Goal: Task Accomplishment & Management: Use online tool/utility

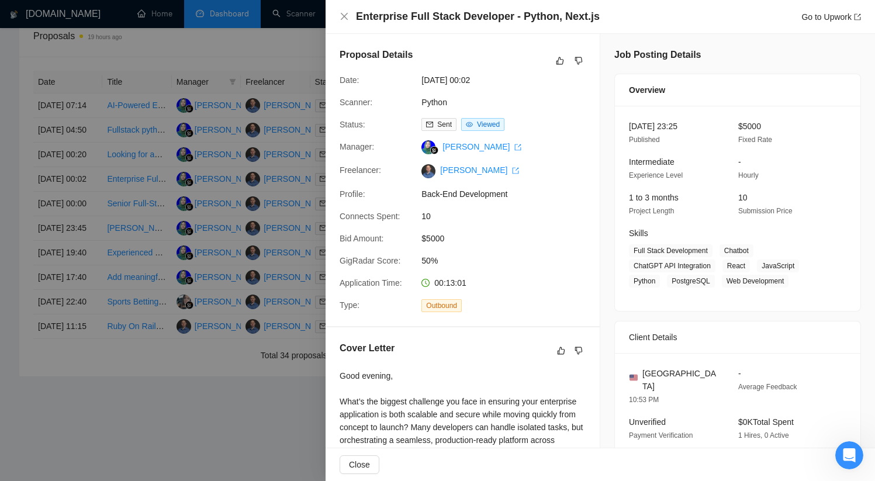
scroll to position [668, 0]
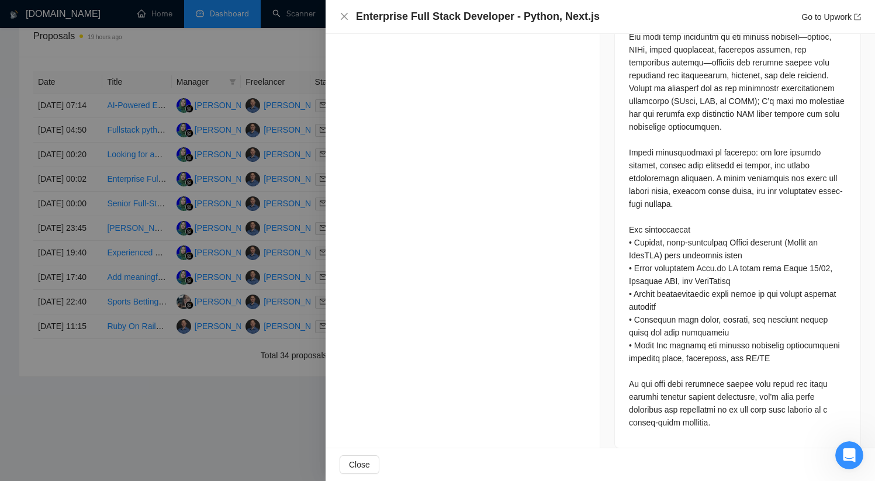
click at [345, 20] on icon "close" at bounding box center [344, 16] width 9 height 9
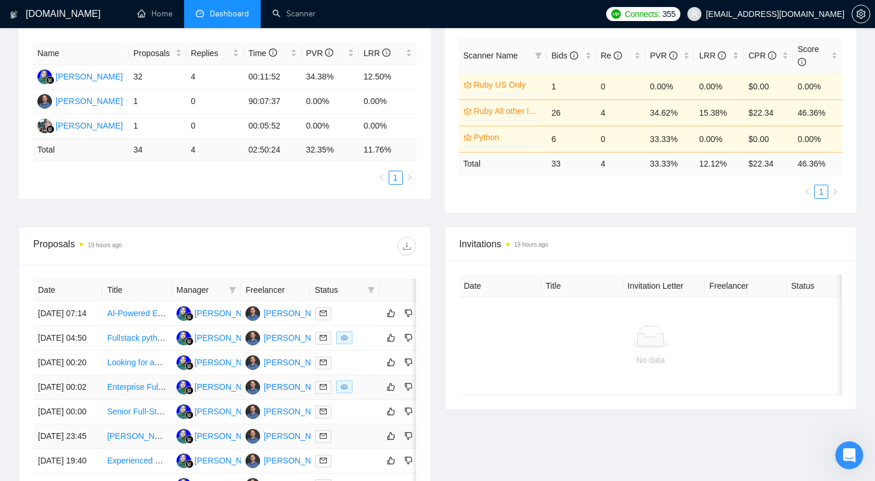
scroll to position [0, 0]
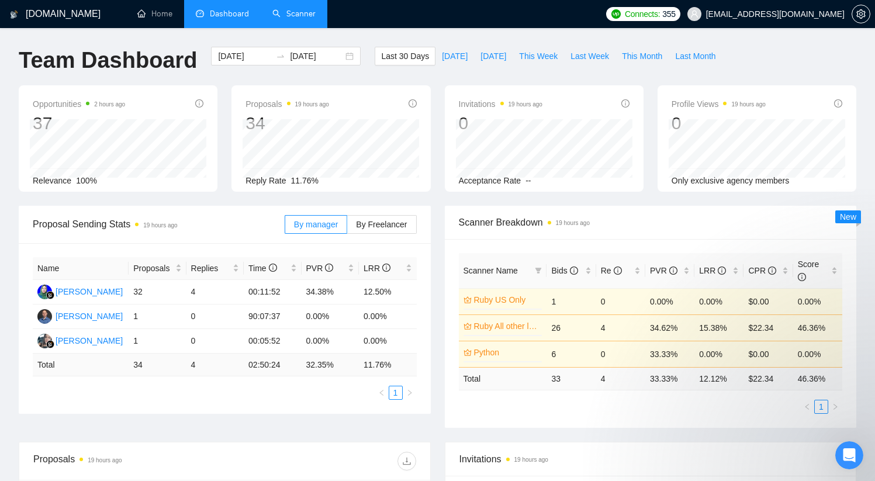
click at [278, 15] on link "Scanner" at bounding box center [294, 14] width 43 height 10
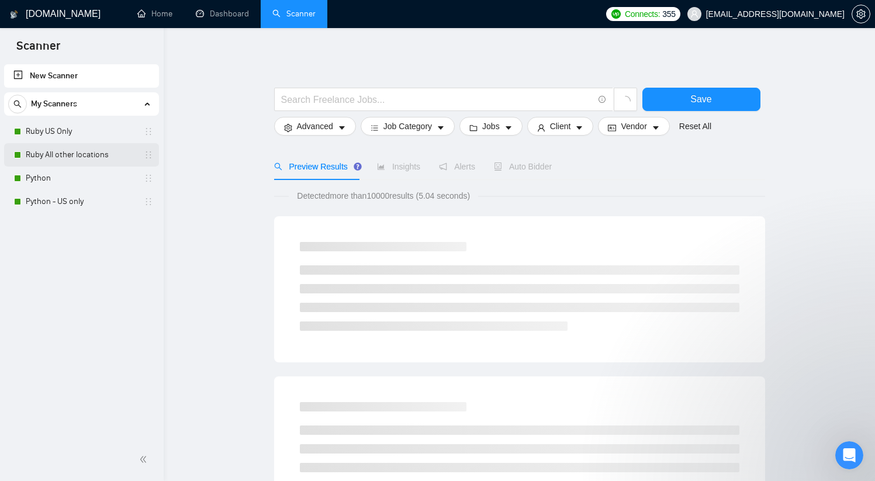
click at [88, 157] on link "Ruby All other locations" at bounding box center [81, 154] width 111 height 23
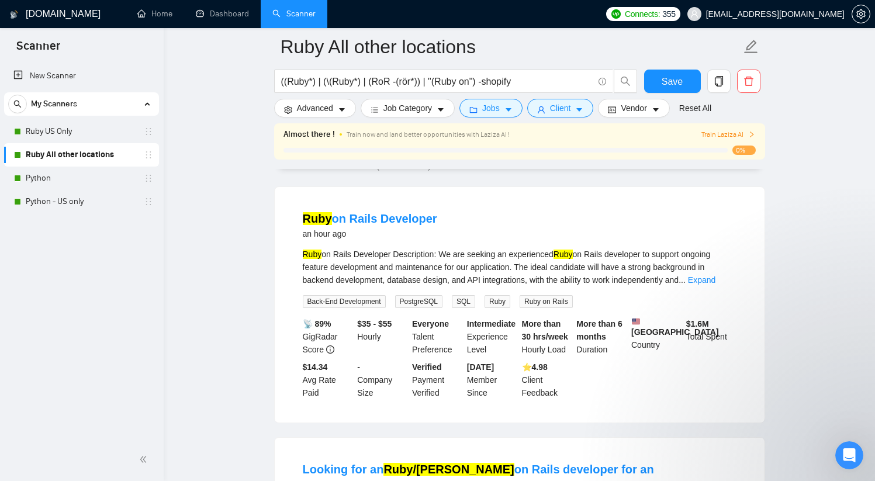
scroll to position [96, 0]
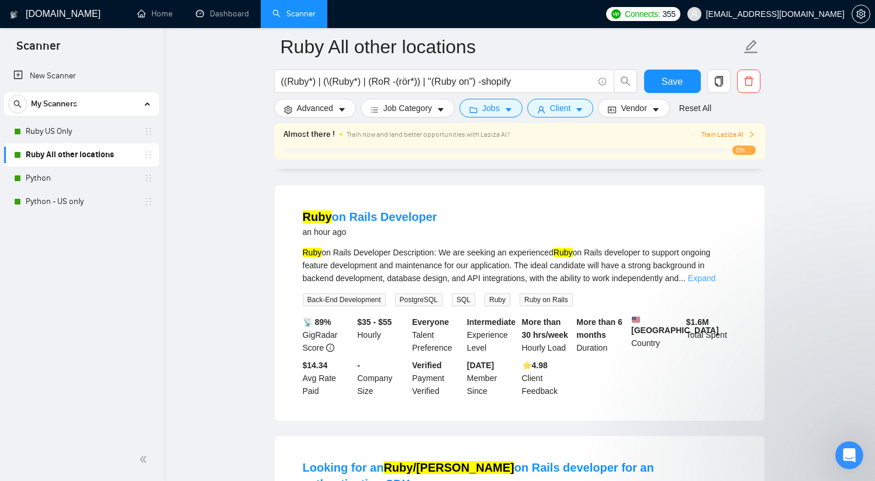
click at [716, 277] on link "Expand" at bounding box center [701, 278] width 27 height 9
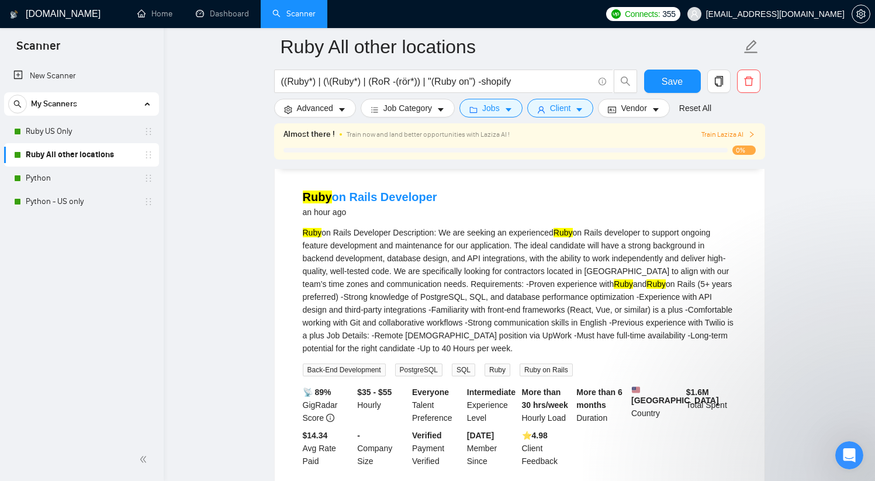
scroll to position [0, 0]
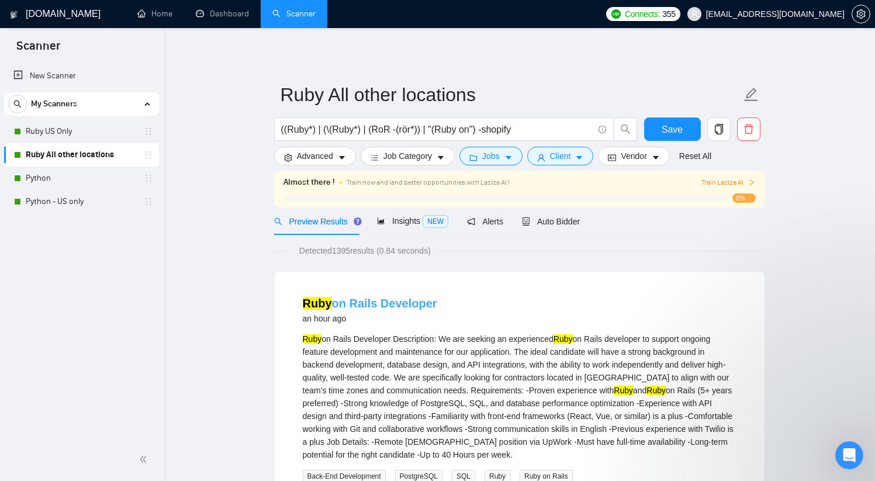
click at [413, 306] on link "Ruby on Rails Developer" at bounding box center [370, 303] width 135 height 13
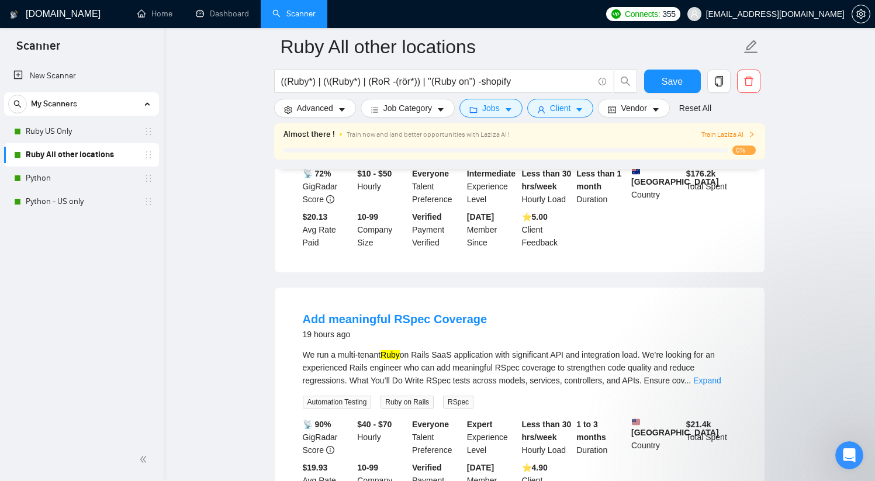
scroll to position [605, 0]
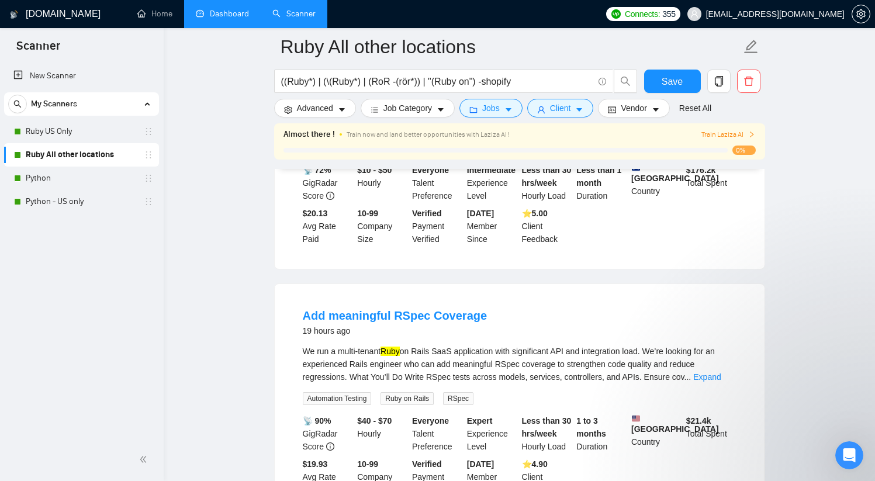
click at [219, 11] on link "Dashboard" at bounding box center [222, 14] width 53 height 10
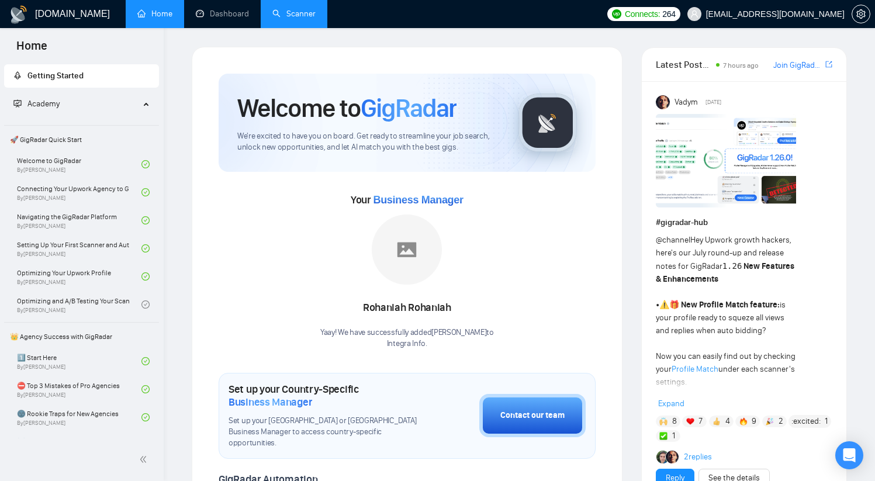
click at [295, 12] on link "Scanner" at bounding box center [294, 14] width 43 height 10
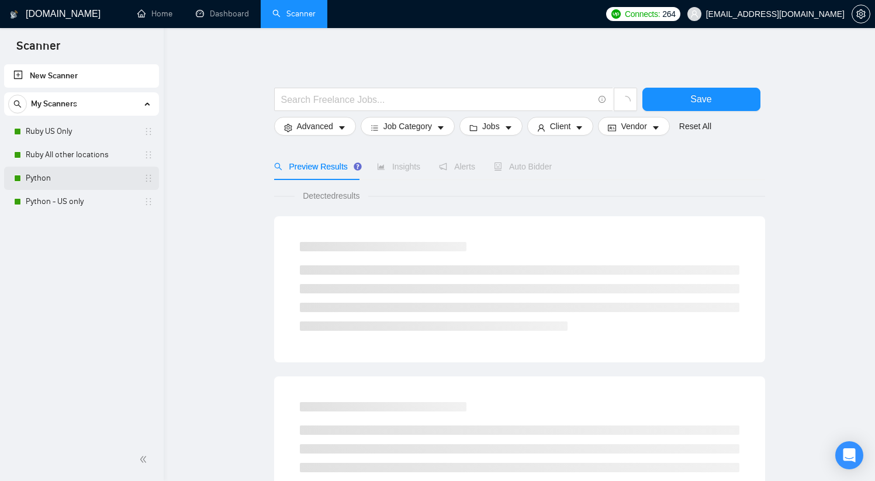
click at [126, 179] on link "Python" at bounding box center [81, 178] width 111 height 23
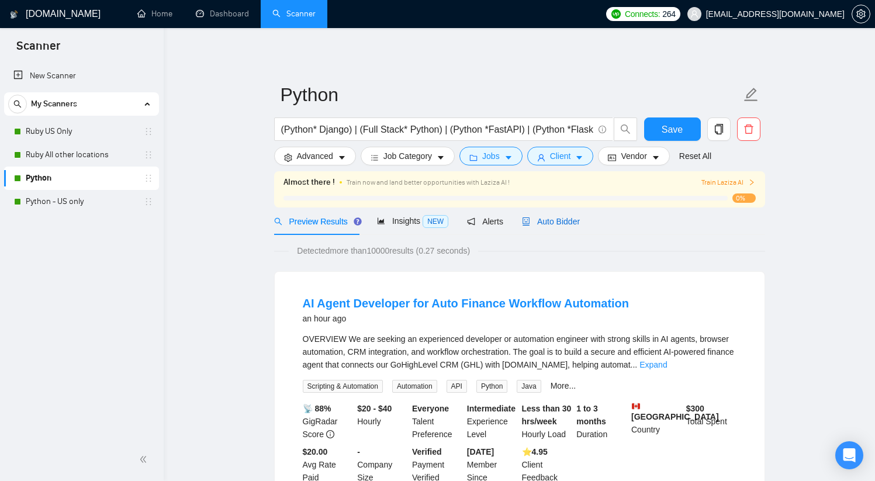
click at [556, 222] on span "Auto Bidder" at bounding box center [551, 221] width 58 height 9
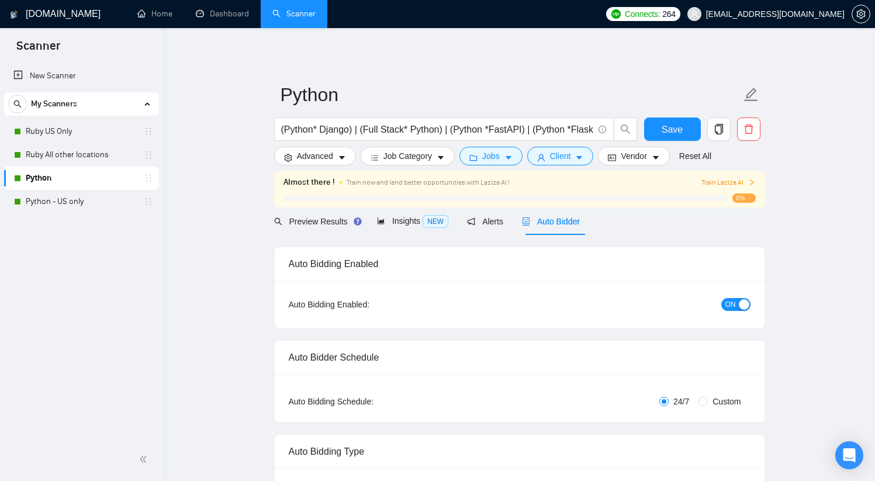
click at [736, 305] on button "ON" at bounding box center [736, 304] width 29 height 13
click at [70, 205] on link "Python - US only" at bounding box center [81, 201] width 111 height 23
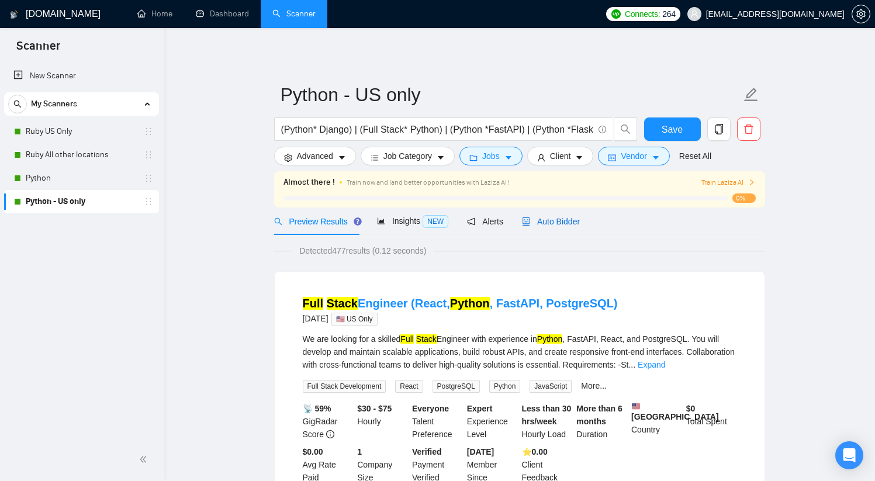
click at [563, 225] on span "Auto Bidder" at bounding box center [551, 221] width 58 height 9
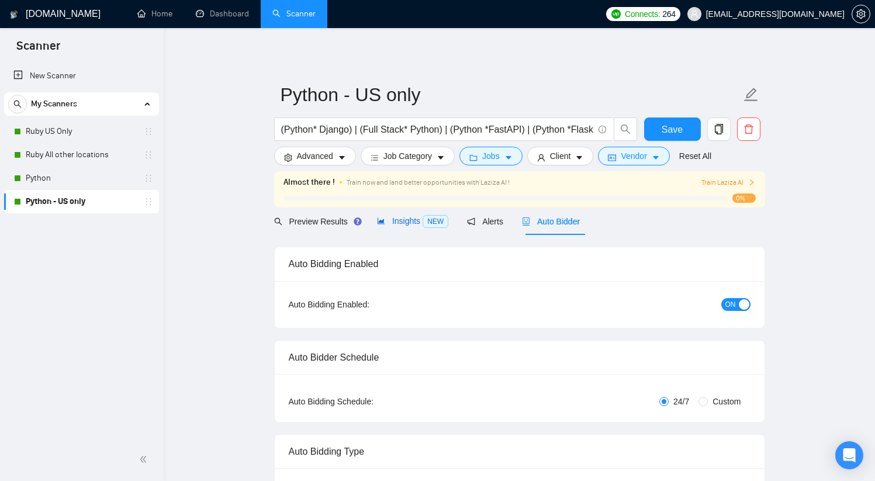
click at [408, 219] on span "Insights NEW" at bounding box center [412, 220] width 71 height 9
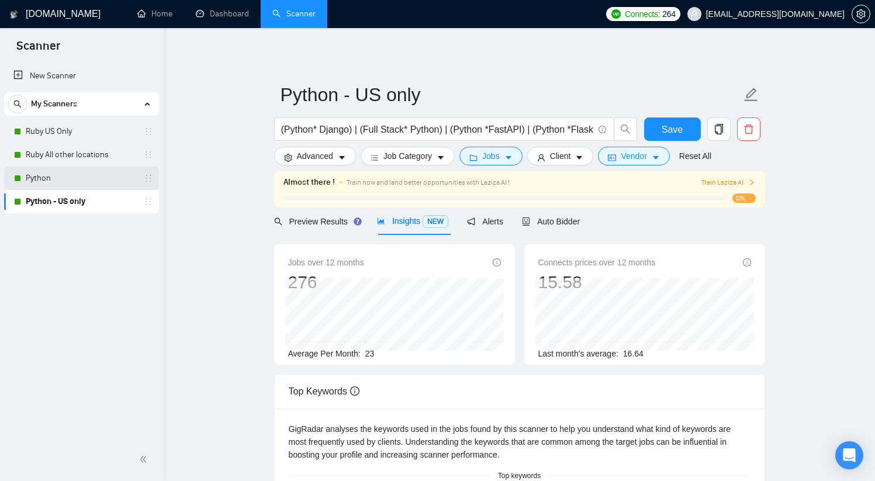
click at [86, 173] on link "Python" at bounding box center [81, 178] width 111 height 23
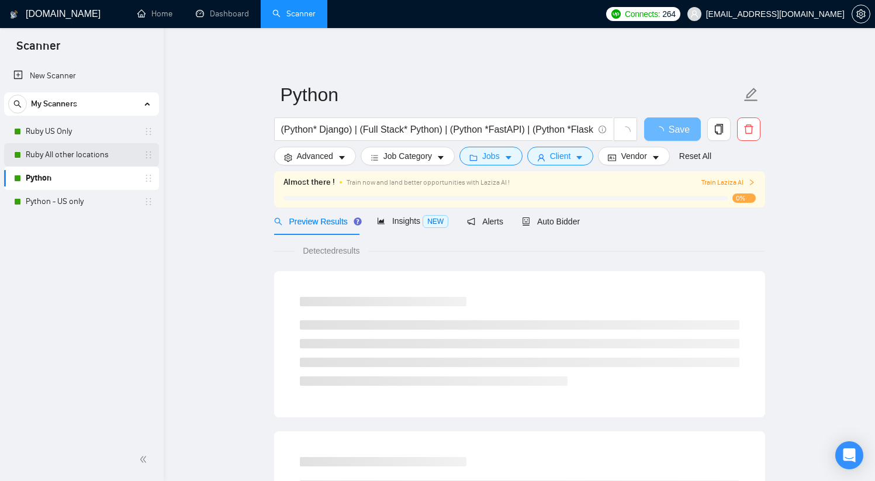
click at [88, 150] on link "Ruby All other locations" at bounding box center [81, 154] width 111 height 23
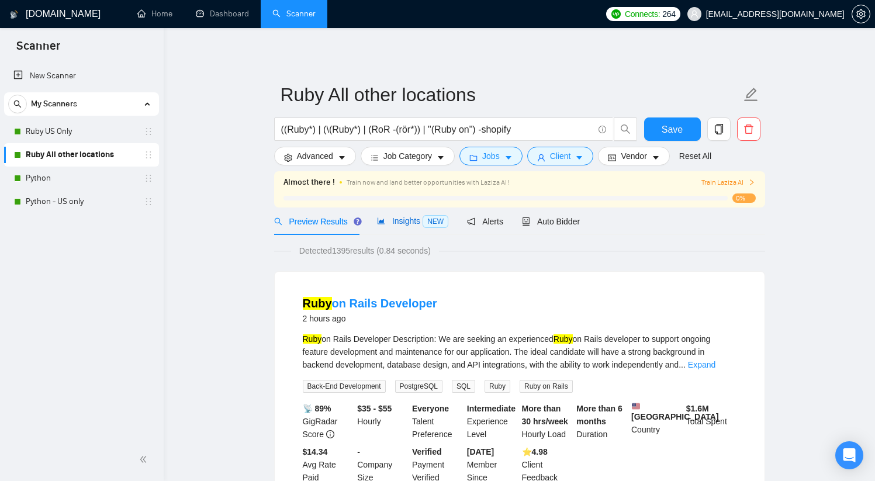
click at [404, 217] on span "Insights NEW" at bounding box center [412, 220] width 71 height 9
